Goal: Complete application form

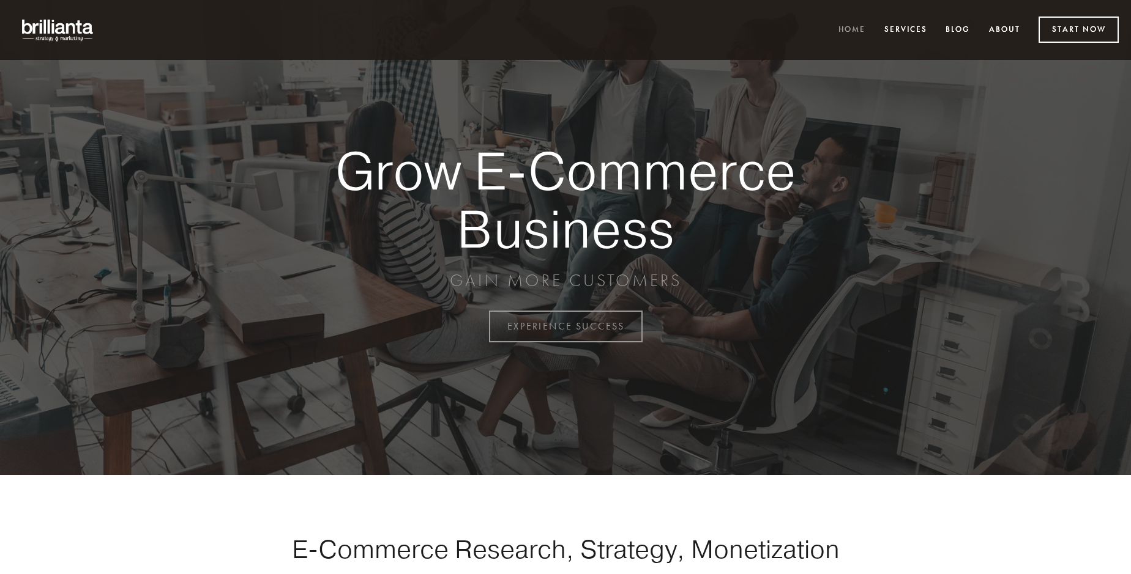
scroll to position [3207, 0]
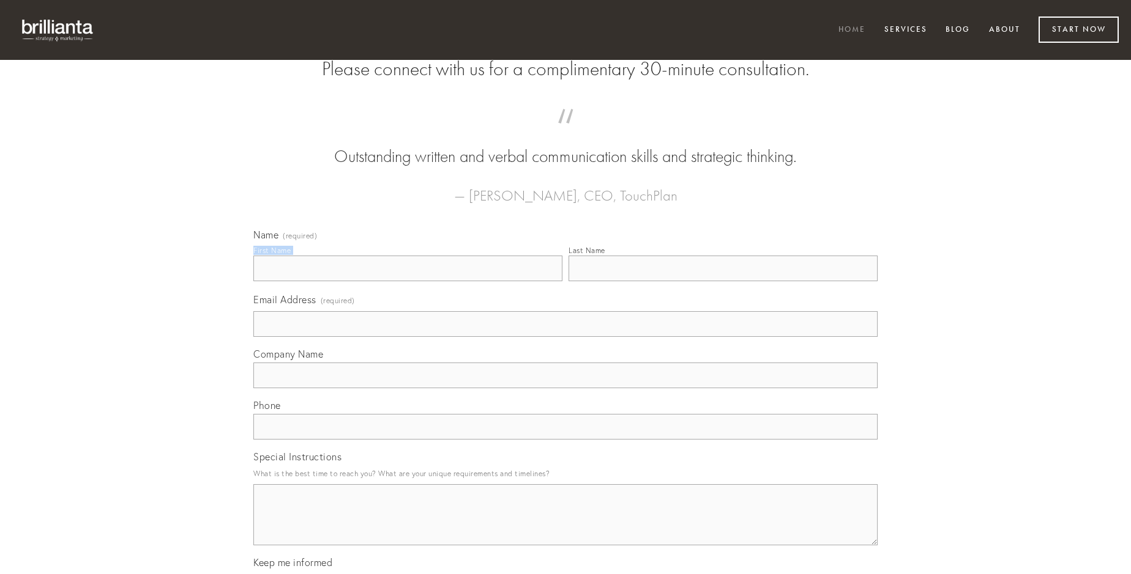
type input "[PERSON_NAME] V"
click at [722, 281] on input "Last Name" at bounding box center [722, 269] width 309 height 26
type input "[PERSON_NAME] V"
click at [565, 337] on input "Email Address (required)" at bounding box center [565, 324] width 624 height 26
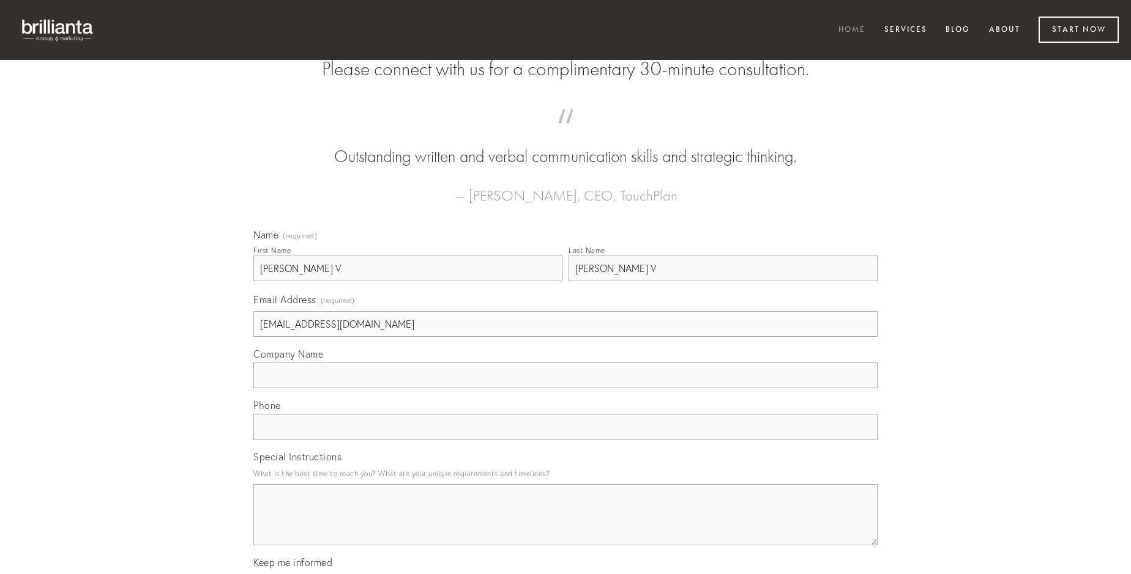
type input "[EMAIL_ADDRESS][DOMAIN_NAME]"
click at [565, 388] on input "Company Name" at bounding box center [565, 376] width 624 height 26
type input "custodia"
click at [565, 440] on input "text" at bounding box center [565, 427] width 624 height 26
click at [565, 526] on textarea "Special Instructions" at bounding box center [565, 515] width 624 height 61
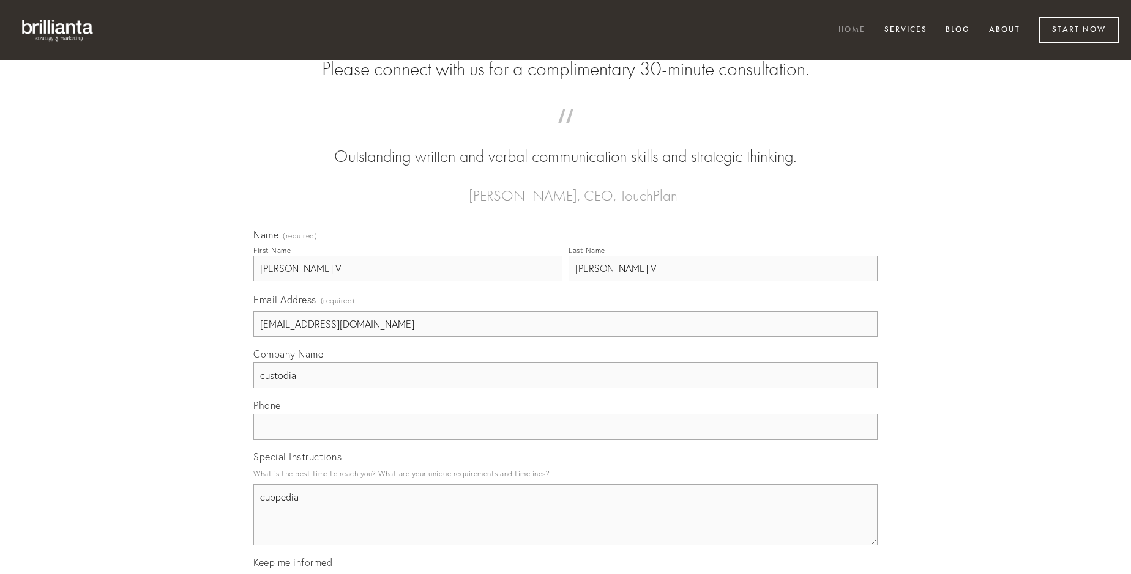
type textarea "cuppedia"
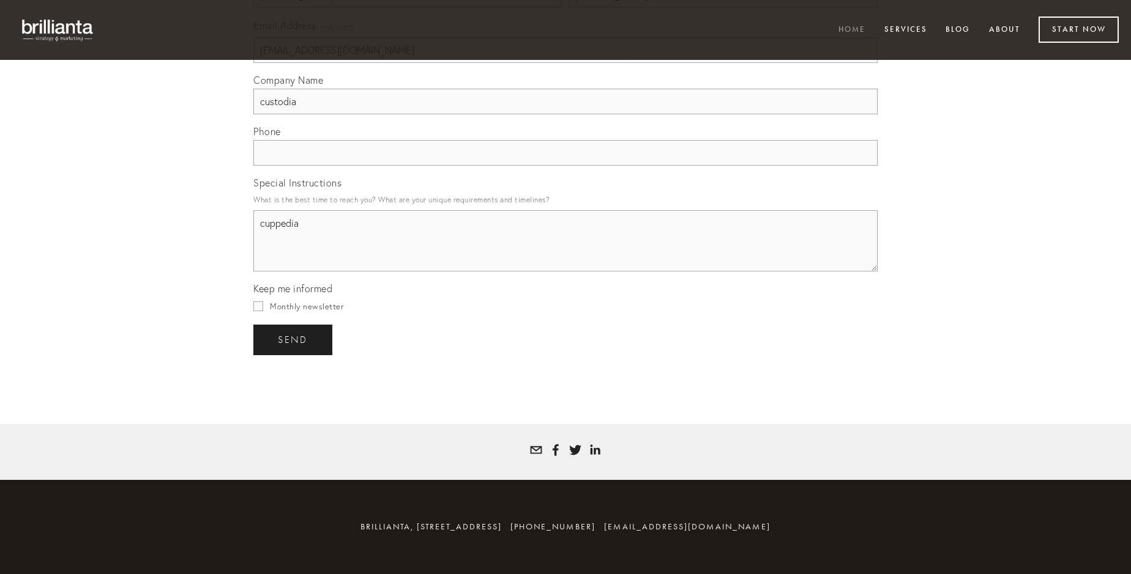
click at [294, 340] on span "send" at bounding box center [293, 340] width 30 height 11
